Goal: Task Accomplishment & Management: Complete application form

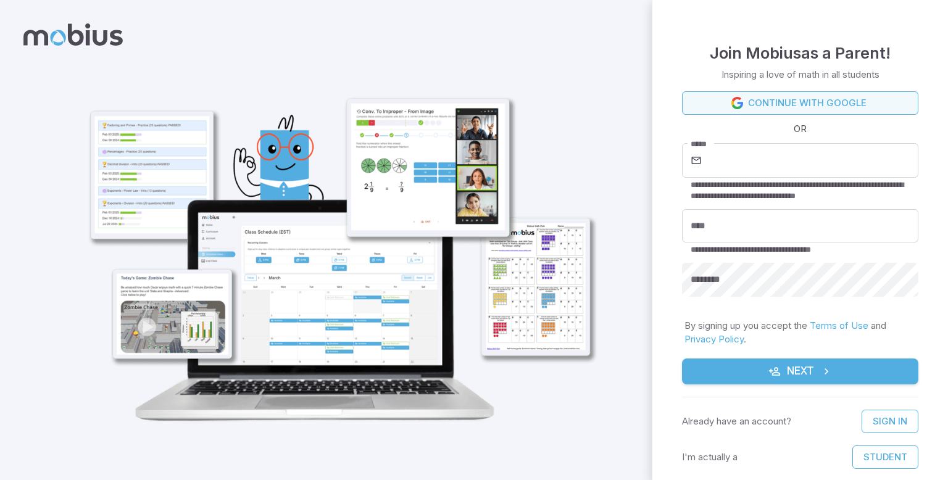
click at [805, 110] on link "Continue with Google" at bounding box center [800, 102] width 236 height 23
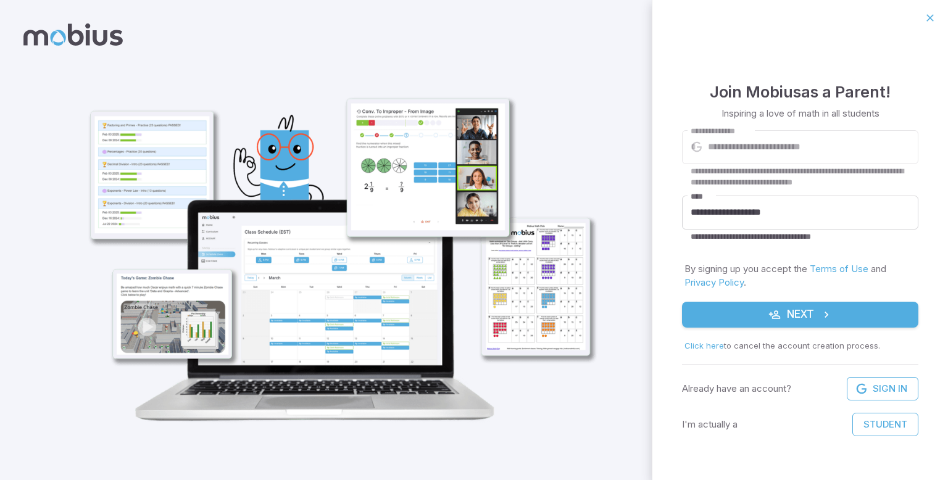
click at [776, 313] on icon "submit" at bounding box center [774, 315] width 12 height 12
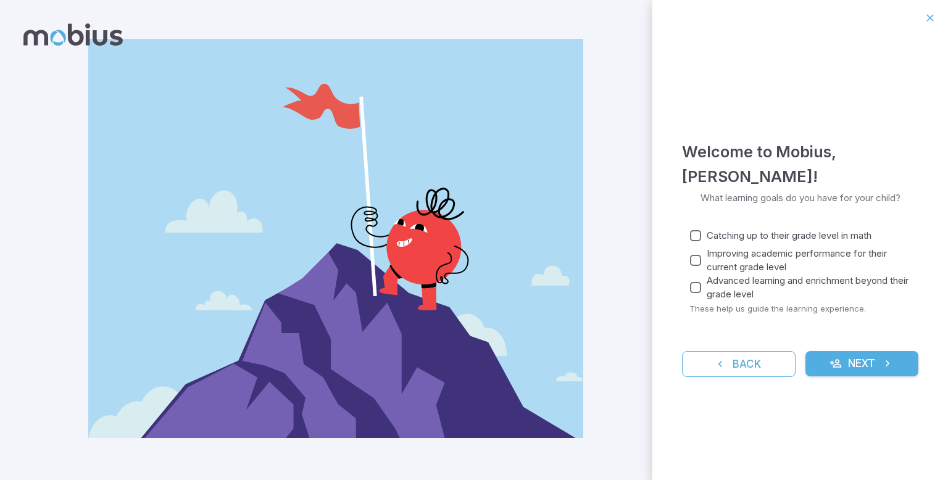
click at [856, 363] on button "Next" at bounding box center [862, 364] width 114 height 26
click at [721, 233] on span "Catching up to their grade level in math" at bounding box center [789, 236] width 165 height 14
click at [855, 372] on button "Next" at bounding box center [862, 364] width 114 height 26
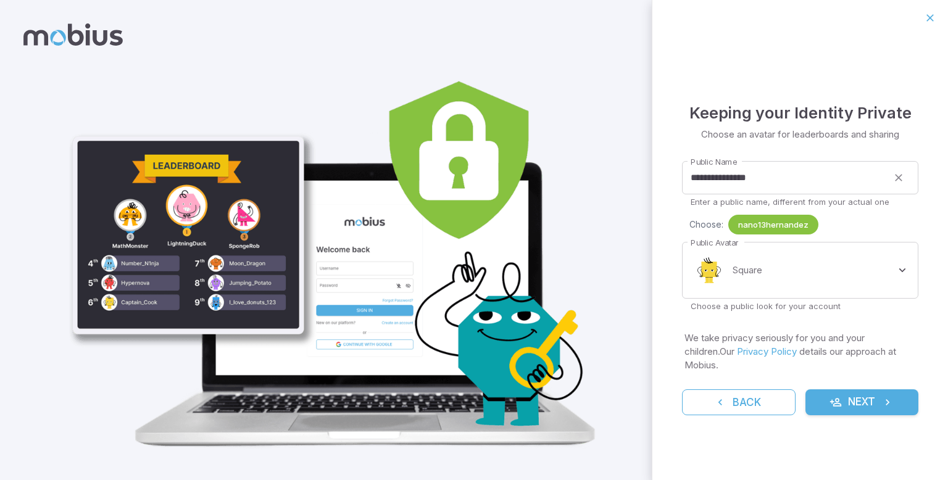
click at [780, 227] on span "nano13hernandez" at bounding box center [773, 225] width 90 height 12
click at [846, 235] on div "Choose: nano13hernandez" at bounding box center [803, 225] width 229 height 20
click at [864, 288] on body "**********" at bounding box center [474, 248] width 948 height 496
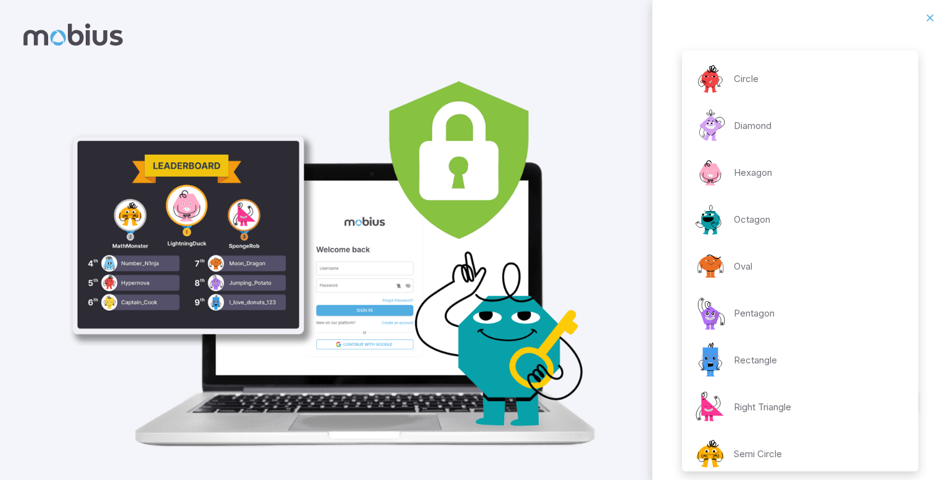
scroll to position [152, 0]
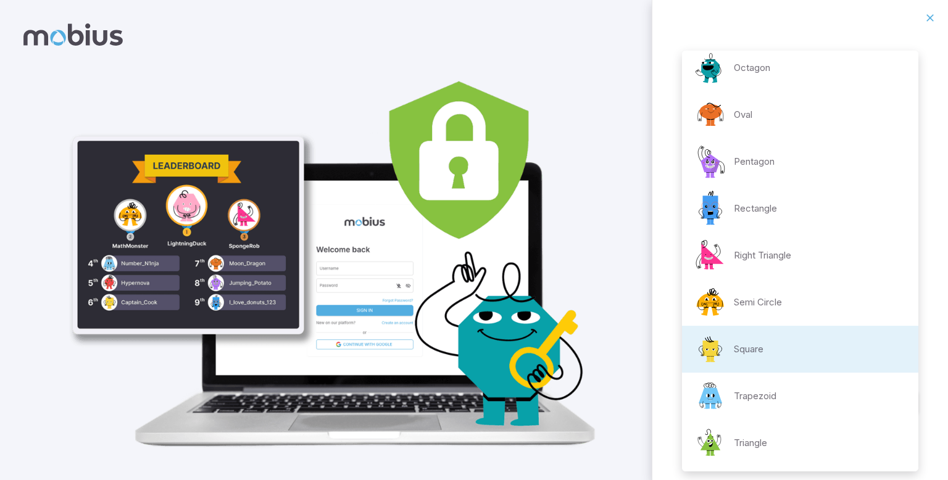
click at [933, 17] on div at bounding box center [474, 240] width 948 height 480
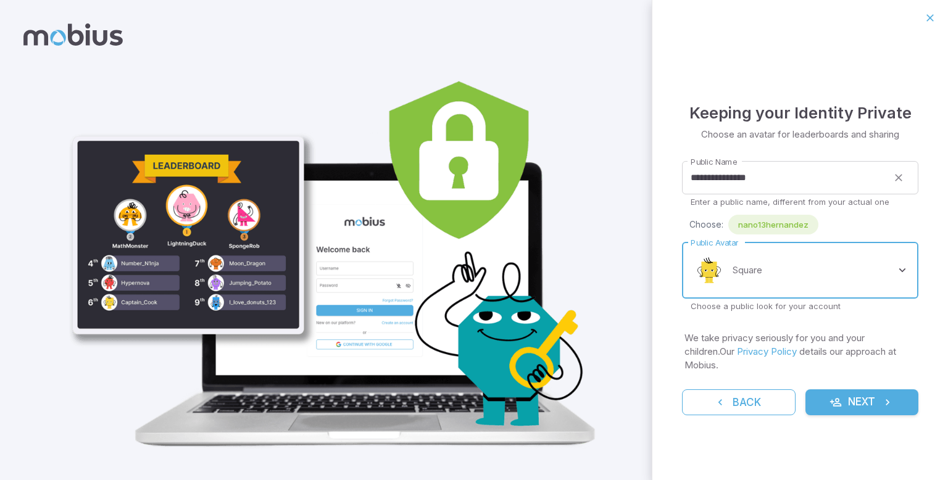
click at [805, 389] on button "Next" at bounding box center [862, 402] width 114 height 26
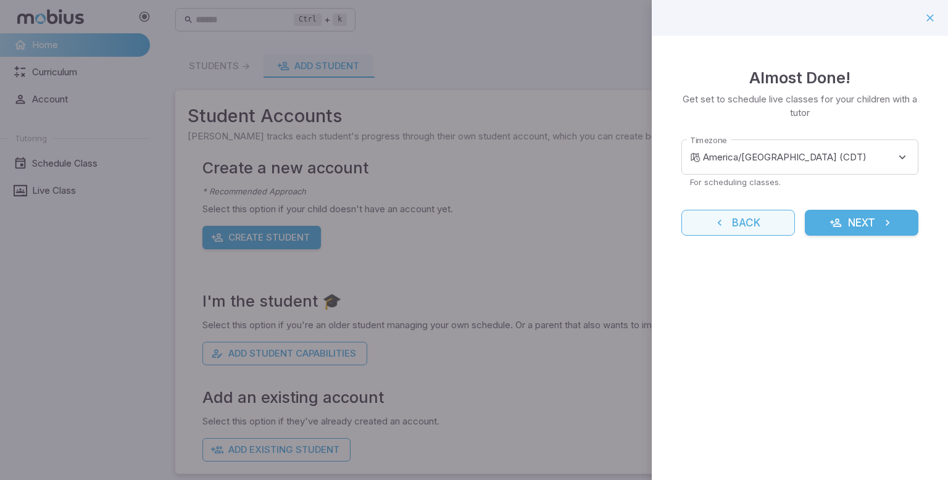
click at [722, 217] on icon "reset" at bounding box center [720, 223] width 12 height 12
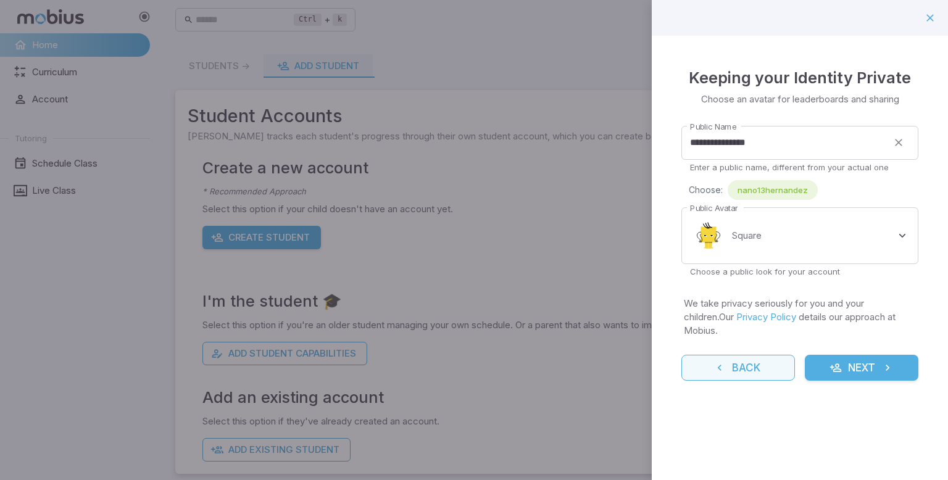
click at [722, 364] on button "Back" at bounding box center [738, 368] width 114 height 26
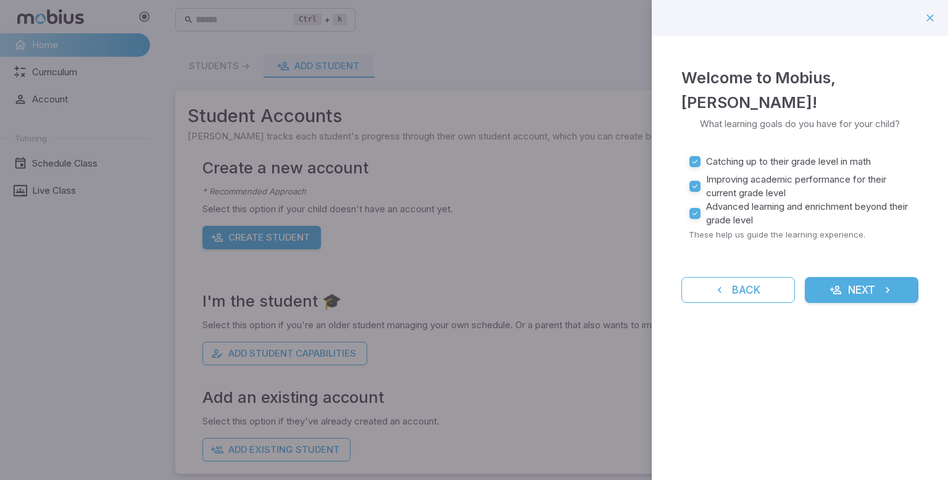
click at [722, 364] on div "Welcome to Mobius , Nathaniel Hernandez ! What learning goals do you have for y…" at bounding box center [800, 240] width 296 height 480
click at [594, 362] on div at bounding box center [474, 240] width 948 height 480
click at [745, 312] on div "Welcome to Mobius , Nathaniel Hernandez ! What learning goals do you have for y…" at bounding box center [800, 184] width 296 height 297
click at [742, 293] on button "Back" at bounding box center [738, 290] width 114 height 26
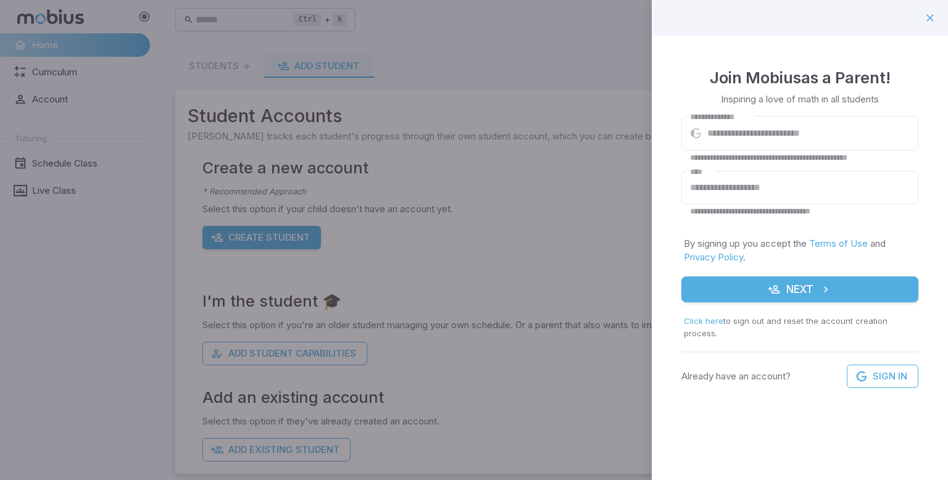
click at [798, 289] on button "Next" at bounding box center [799, 290] width 237 height 26
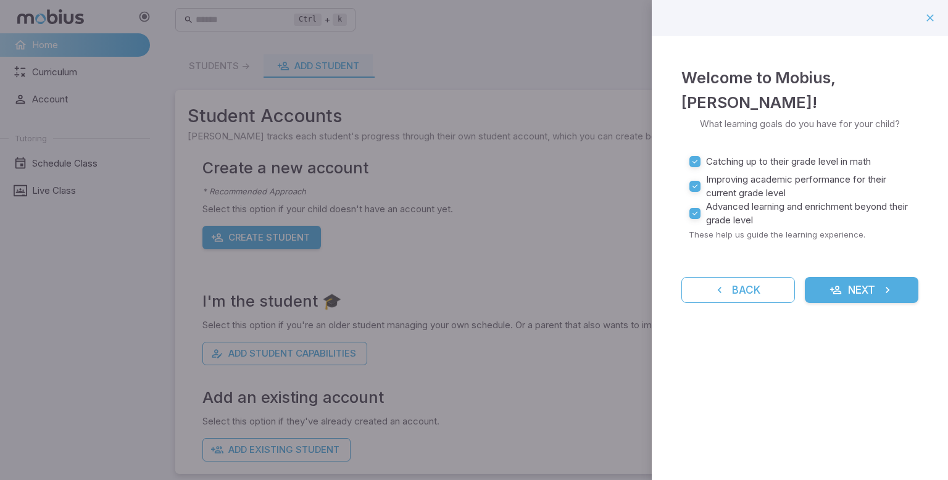
click at [831, 297] on button "Next" at bounding box center [862, 290] width 114 height 26
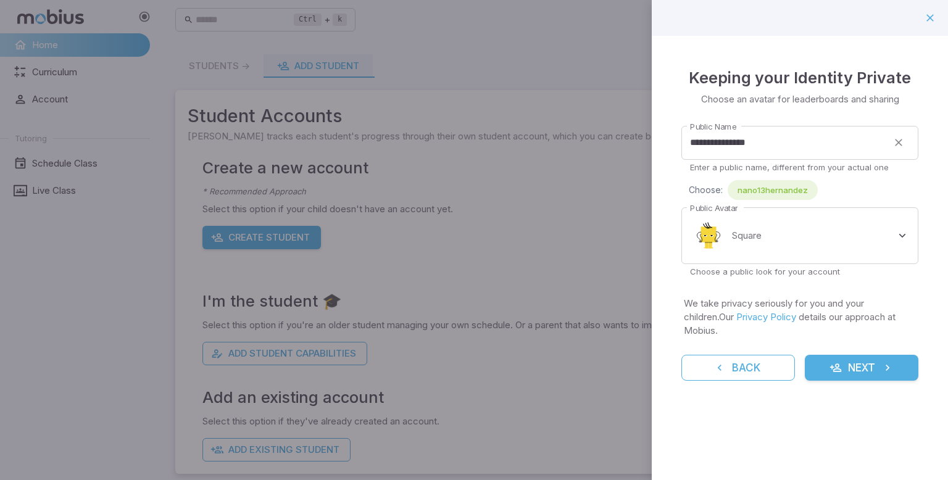
click at [844, 355] on button "Next" at bounding box center [862, 368] width 114 height 26
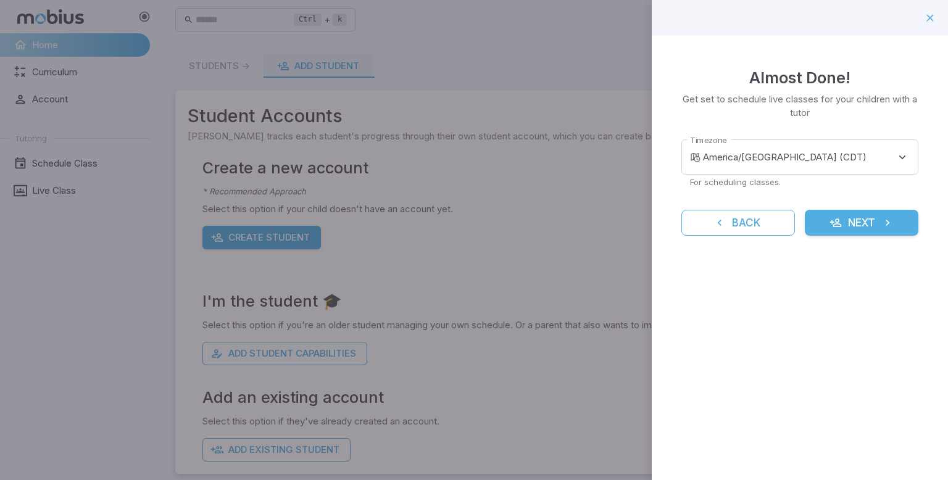
click at [867, 222] on button "Next" at bounding box center [862, 223] width 114 height 26
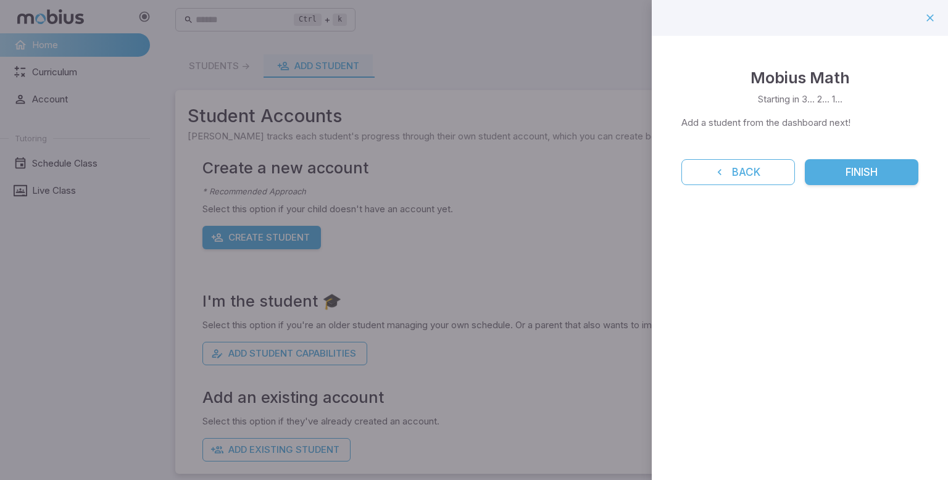
click at [865, 166] on button "Finish" at bounding box center [862, 172] width 114 height 26
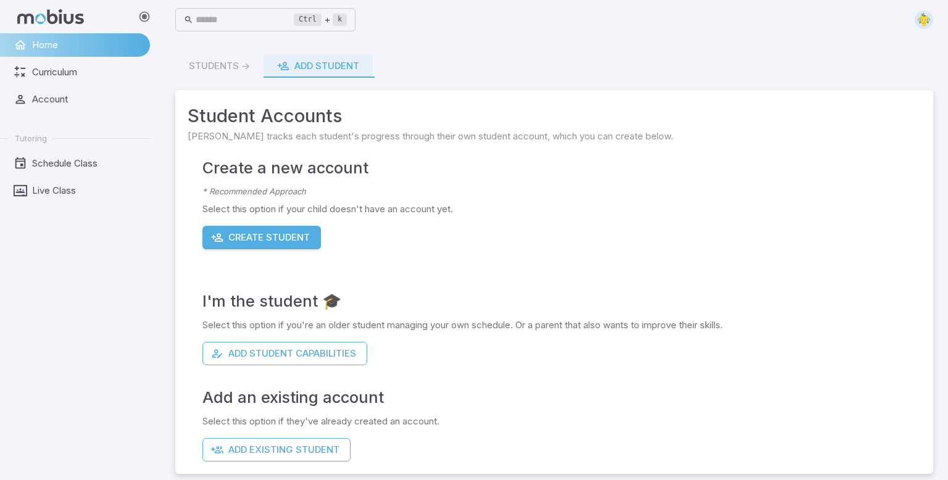
click at [271, 248] on button "Create Student" at bounding box center [261, 237] width 119 height 23
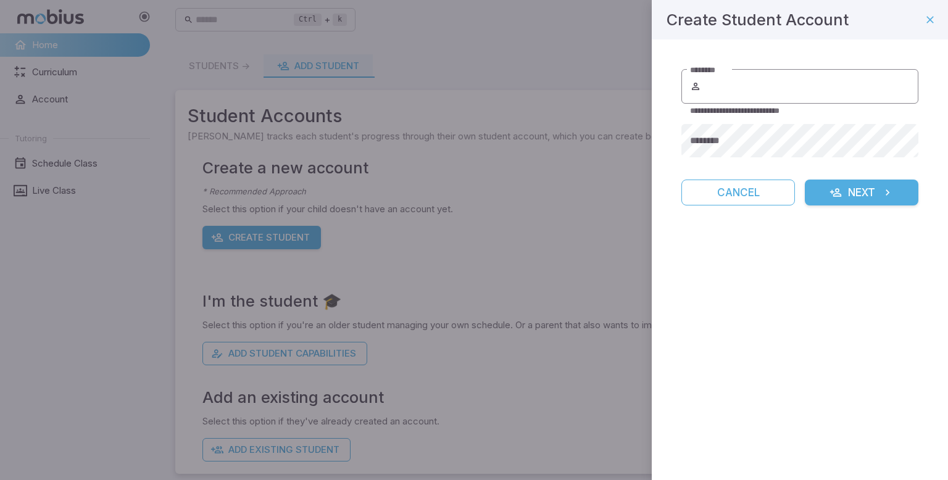
click at [807, 91] on input "********" at bounding box center [811, 86] width 215 height 35
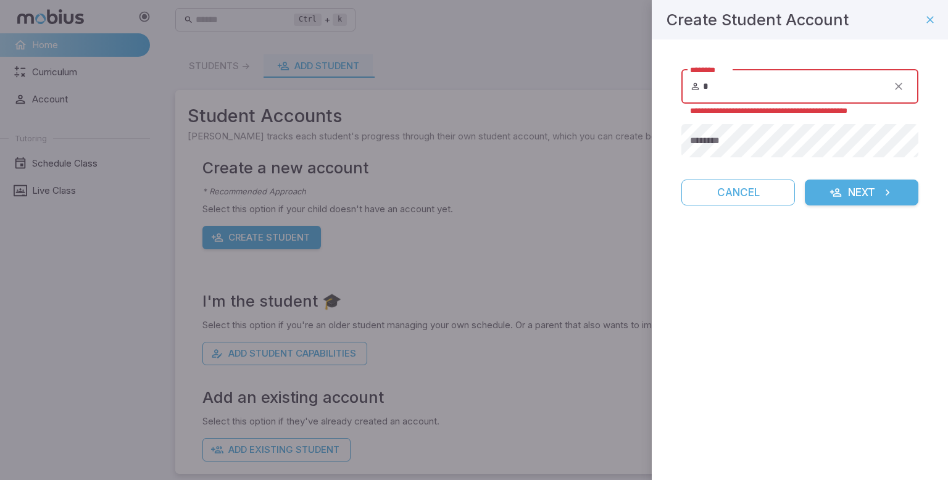
type input "**********"
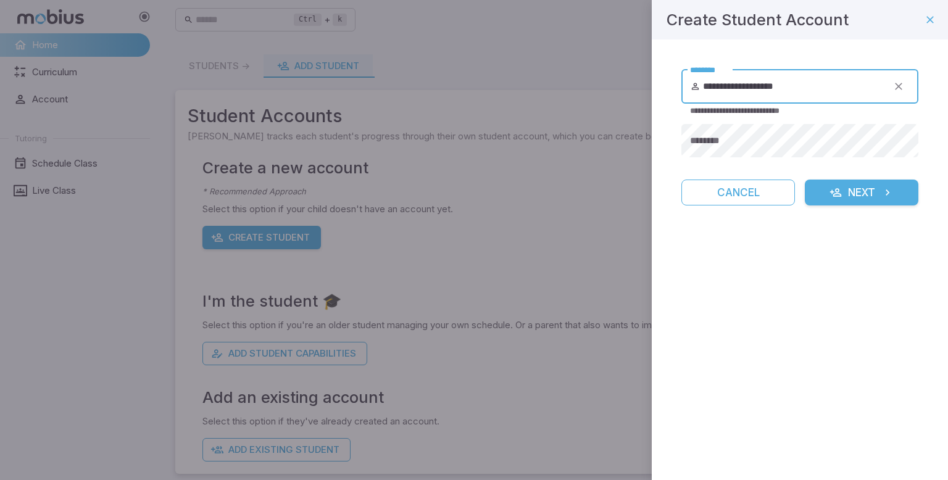
click at [864, 188] on button "Next" at bounding box center [862, 193] width 114 height 26
click at [889, 197] on icon "submit" at bounding box center [887, 192] width 12 height 12
